Goal: Information Seeking & Learning: Find specific fact

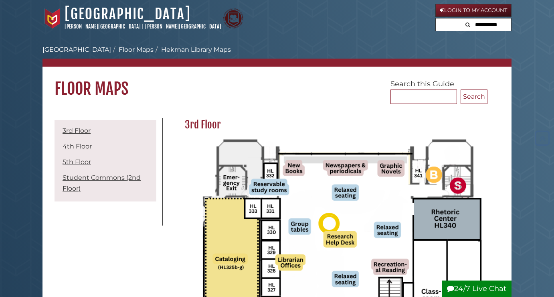
scroll to position [516, 0]
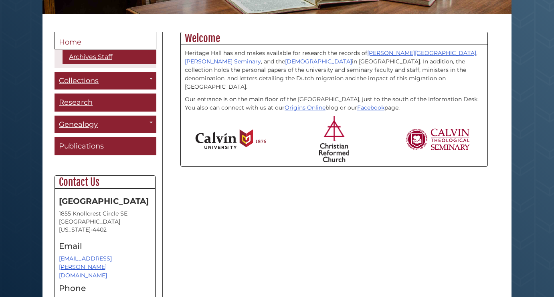
scroll to position [259, 0]
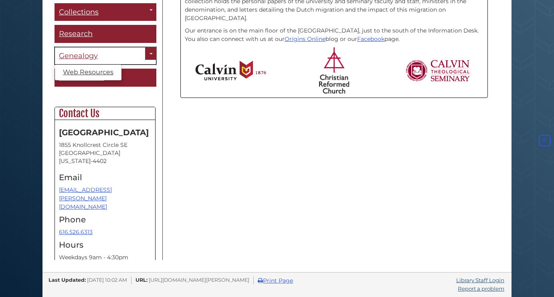
click at [77, 58] on span "Genealogy" at bounding box center [78, 55] width 39 height 9
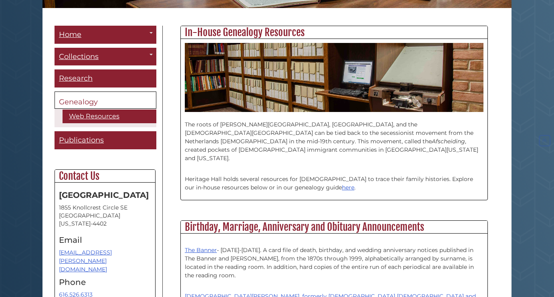
scroll to position [205, 0]
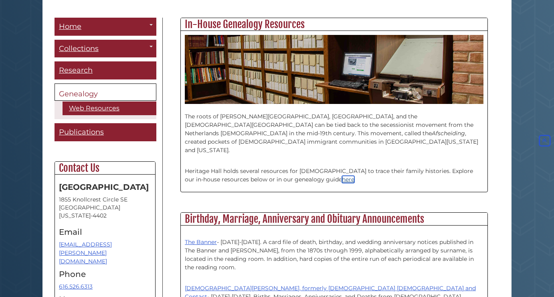
click at [342, 176] on link "here" at bounding box center [348, 179] width 12 height 7
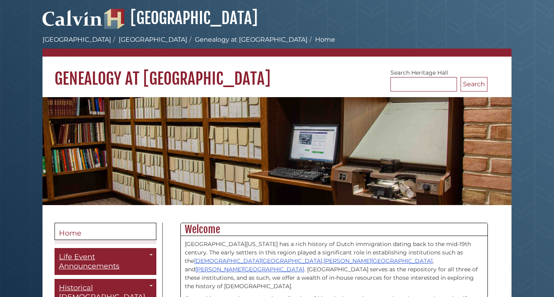
scroll to position [205, 0]
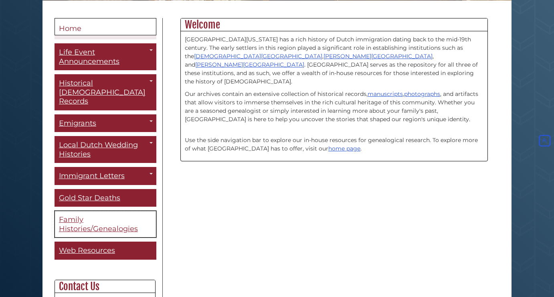
click at [95, 222] on span "Family Histories/Genealogies" at bounding box center [98, 224] width 79 height 18
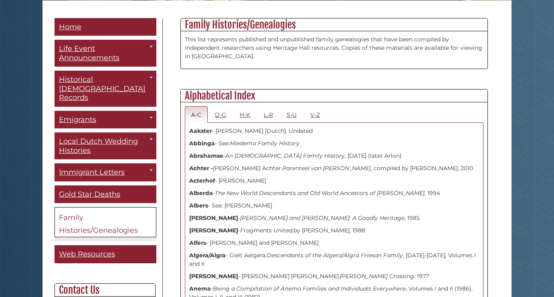
scroll to position [205, 0]
click at [221, 117] on link "D-G" at bounding box center [221, 114] width 24 height 16
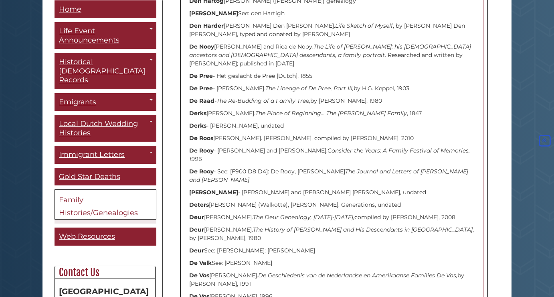
scroll to position [1391, 0]
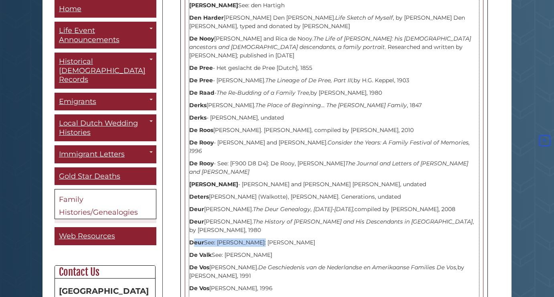
drag, startPoint x: 192, startPoint y: 158, endPoint x: 258, endPoint y: 162, distance: 65.5
click at [258, 238] on p "Deur See: [PERSON_NAME]: [PERSON_NAME]" at bounding box center [334, 242] width 290 height 8
click at [217, 217] on p "[PERSON_NAME]. The History of [PERSON_NAME] and His Descendants in [GEOGRAPHIC_…" at bounding box center [334, 225] width 290 height 17
drag, startPoint x: 217, startPoint y: 144, endPoint x: 213, endPoint y: 122, distance: 22.8
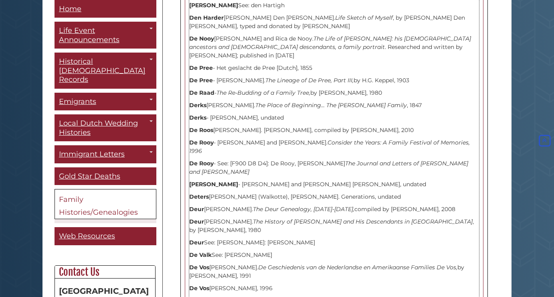
click at [233, 217] on p "[PERSON_NAME]. The History of [PERSON_NAME] and His Descendants in [GEOGRAPHIC_…" at bounding box center [334, 225] width 290 height 17
click at [301, 238] on p "Deur See: [PERSON_NAME]: [PERSON_NAME]" at bounding box center [334, 242] width 290 height 8
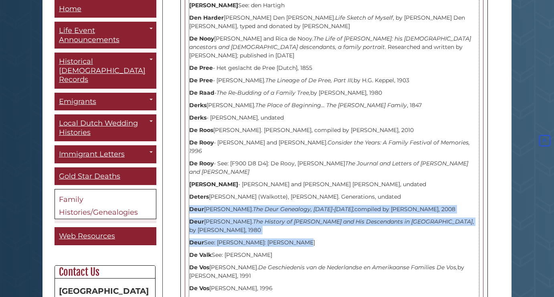
drag, startPoint x: 300, startPoint y: 159, endPoint x: 190, endPoint y: 126, distance: 114.8
